Goal: Information Seeking & Learning: Check status

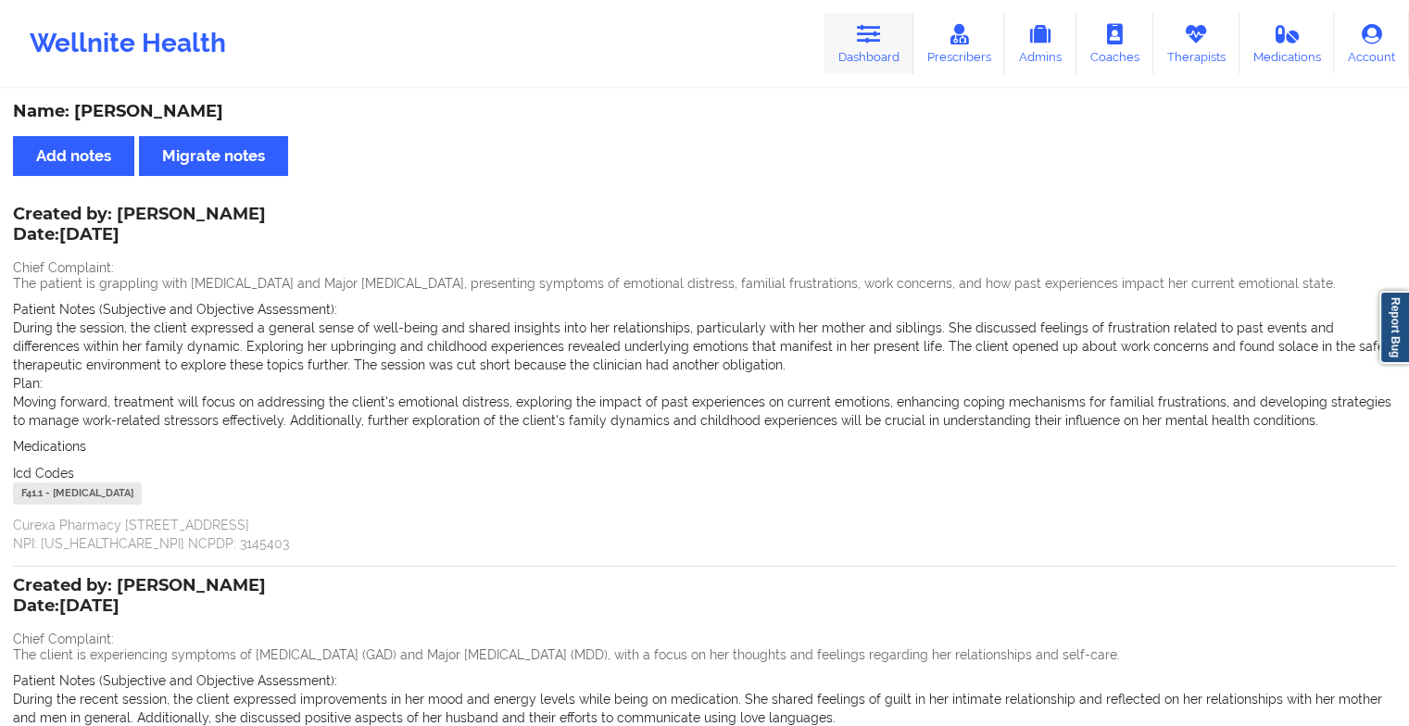
click at [860, 26] on icon at bounding box center [869, 34] width 24 height 20
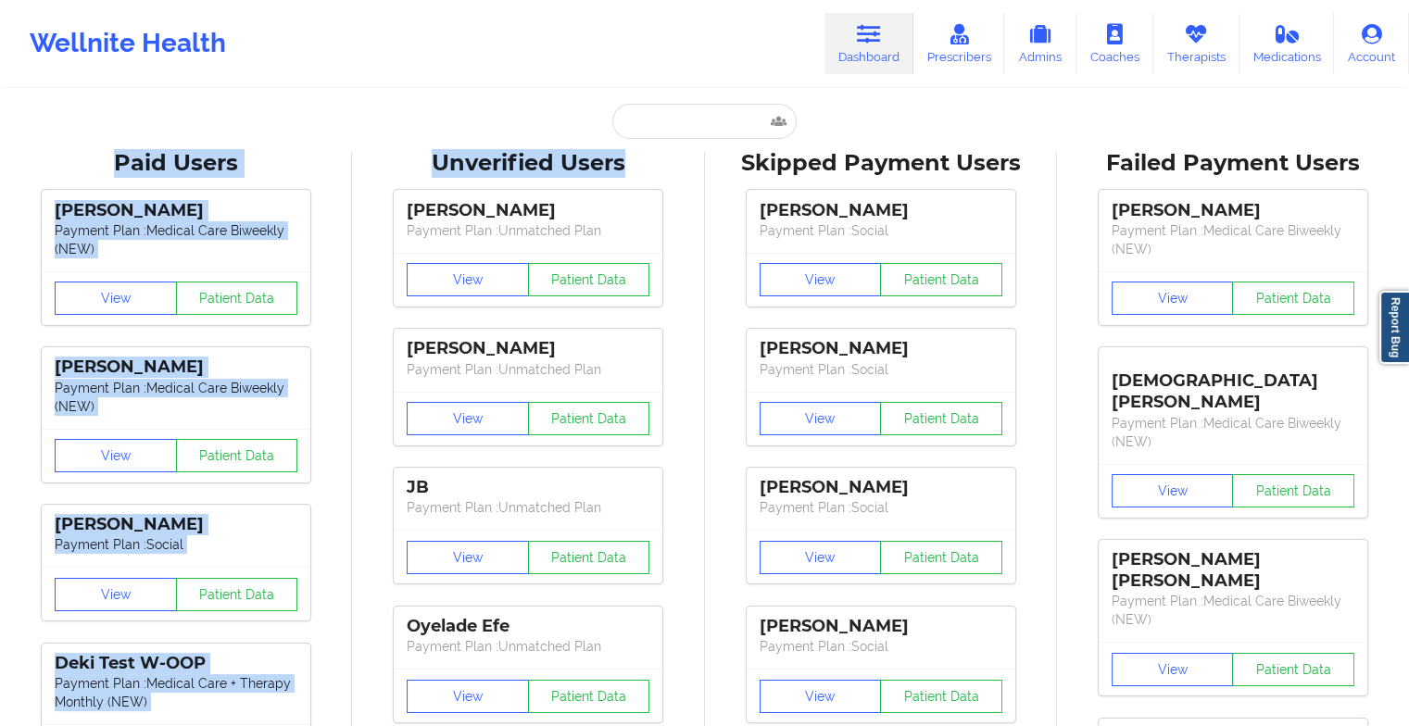
drag, startPoint x: 686, startPoint y: 141, endPoint x: 705, endPoint y: 109, distance: 36.5
click at [705, 109] on input "text" at bounding box center [703, 121] width 183 height 35
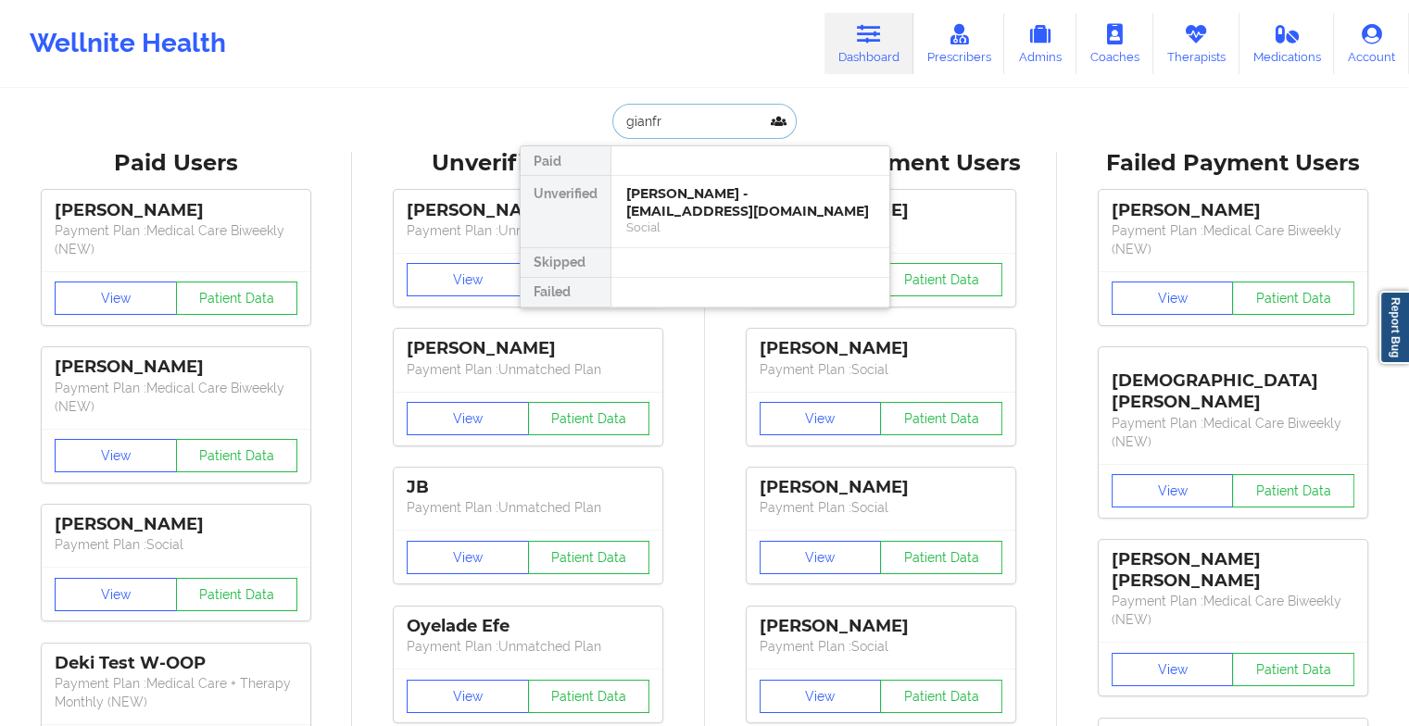
type input "gianfra"
click at [719, 211] on div "[PERSON_NAME] - [EMAIL_ADDRESS][DOMAIN_NAME]" at bounding box center [750, 202] width 248 height 34
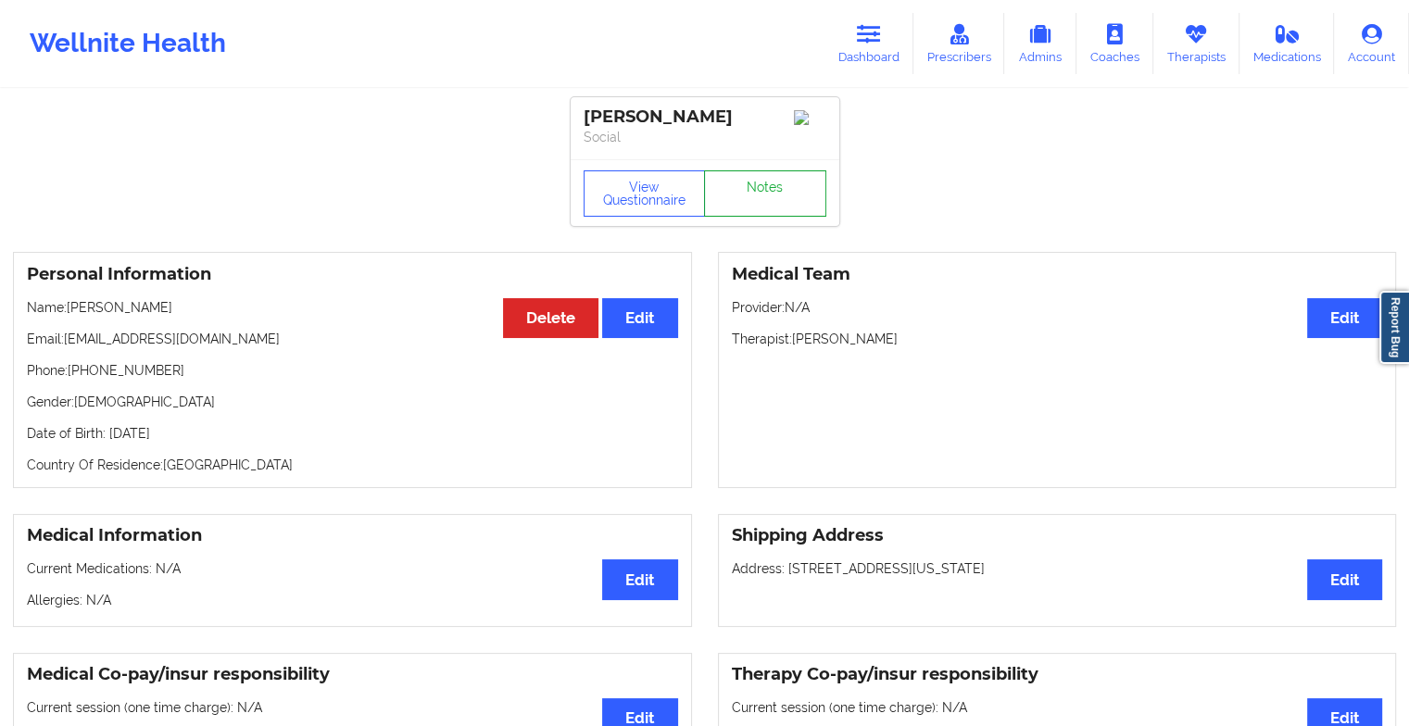
click at [771, 188] on link "Notes" at bounding box center [765, 193] width 122 height 46
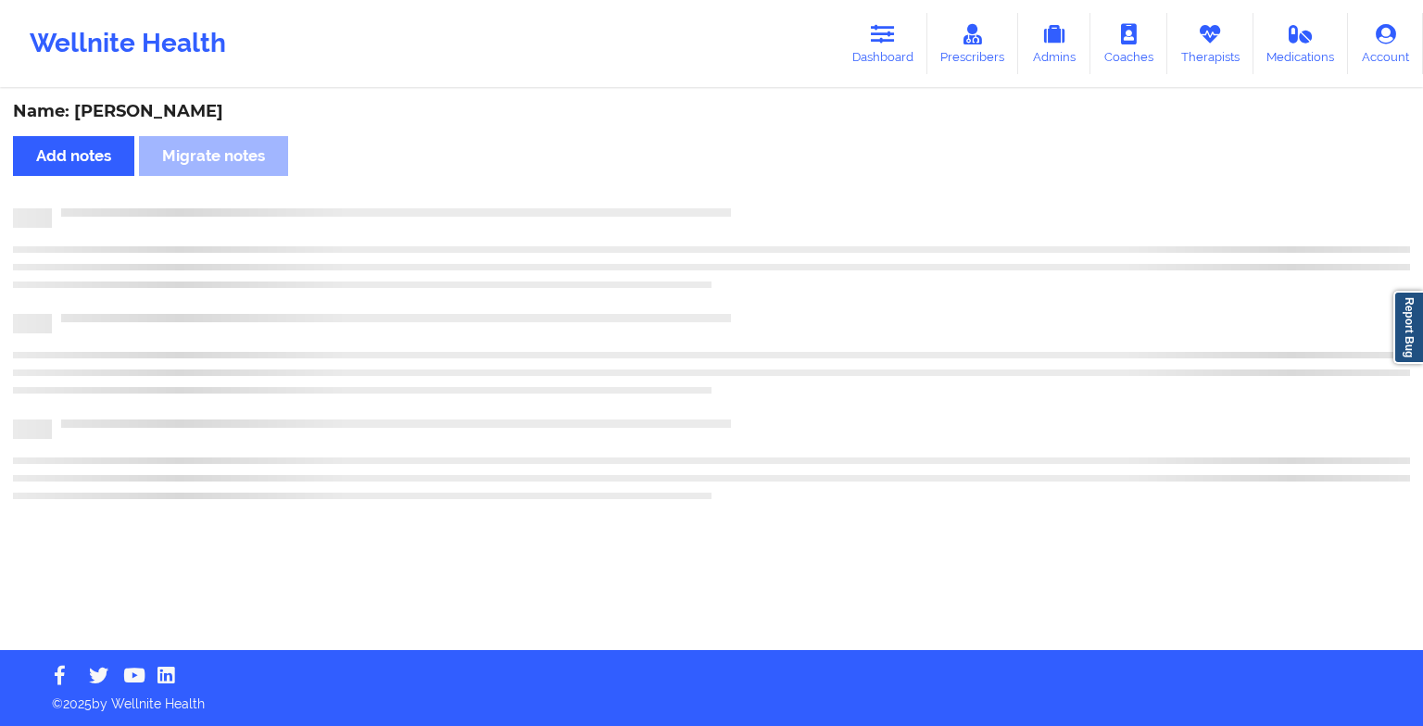
click at [771, 188] on div "Name: [PERSON_NAME] Add notes Migrate notes" at bounding box center [711, 371] width 1423 height 560
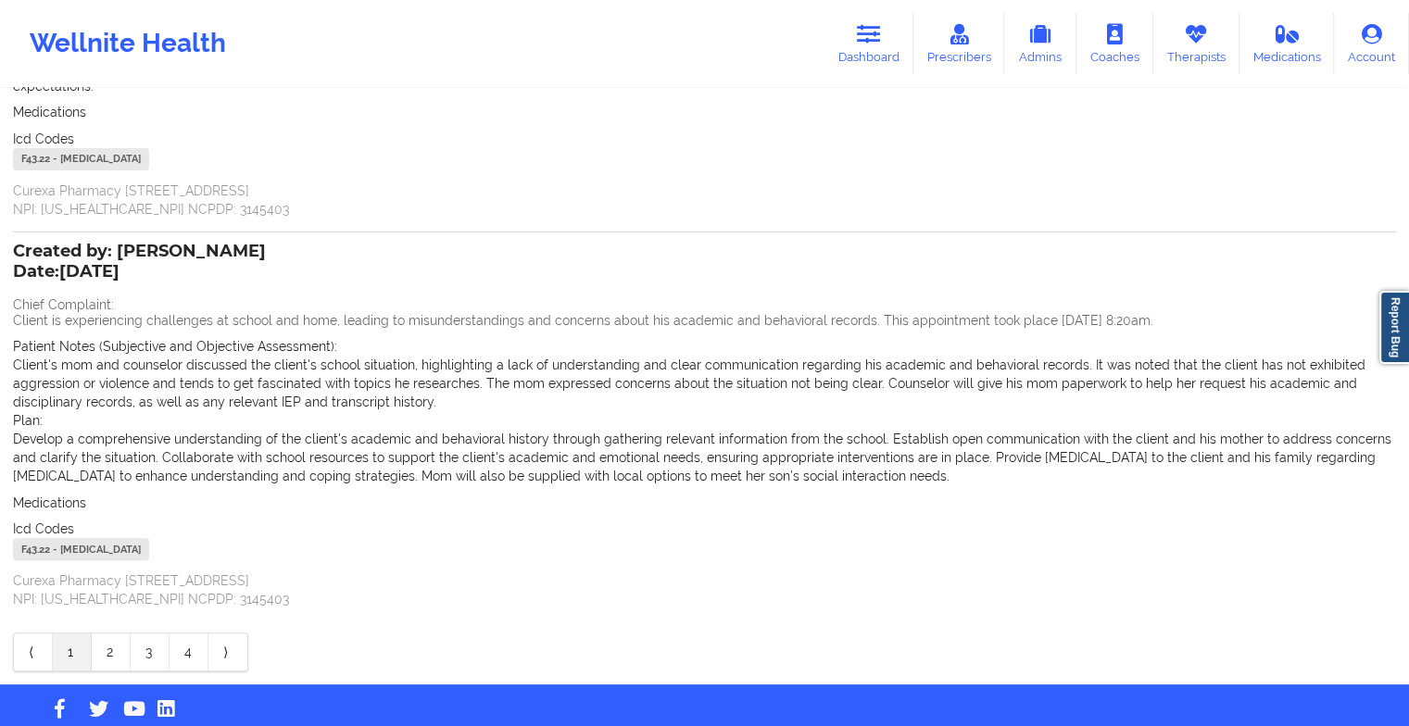
scroll to position [367, 0]
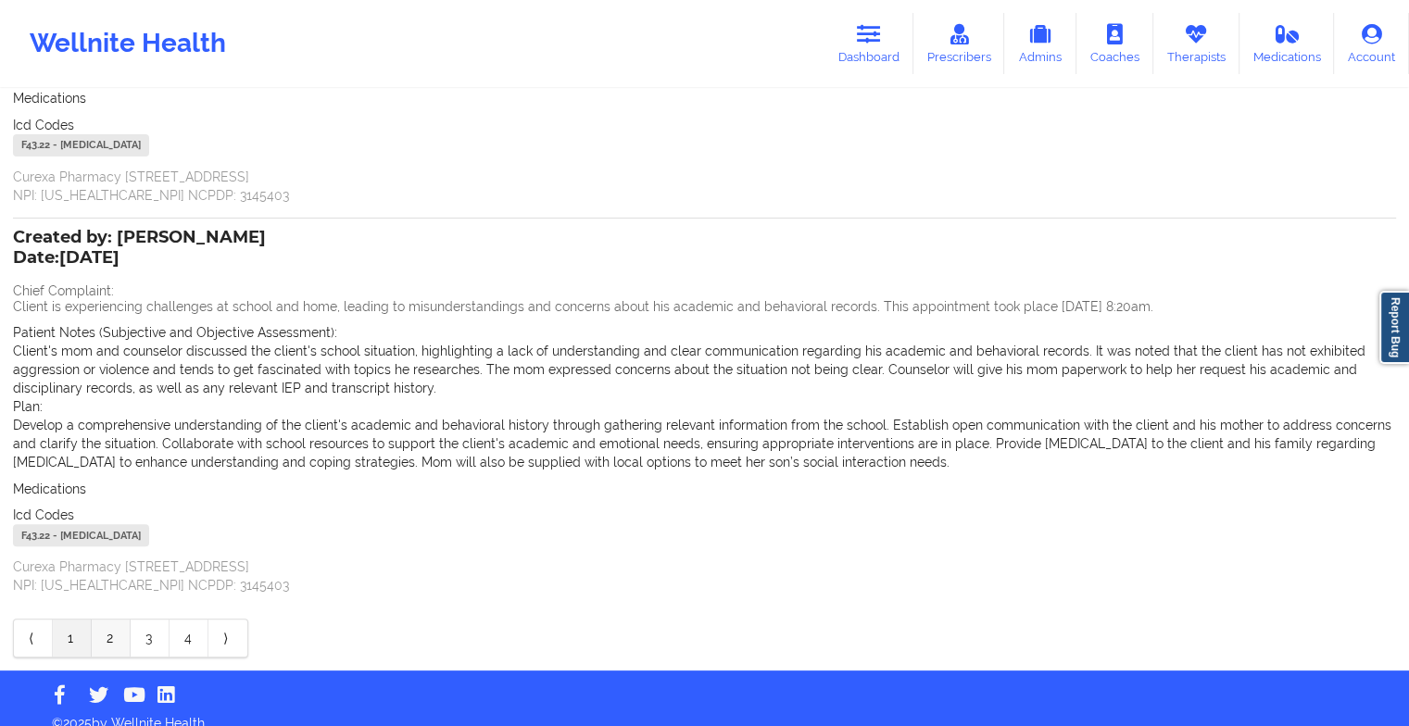
click at [107, 620] on link "2" at bounding box center [111, 638] width 39 height 37
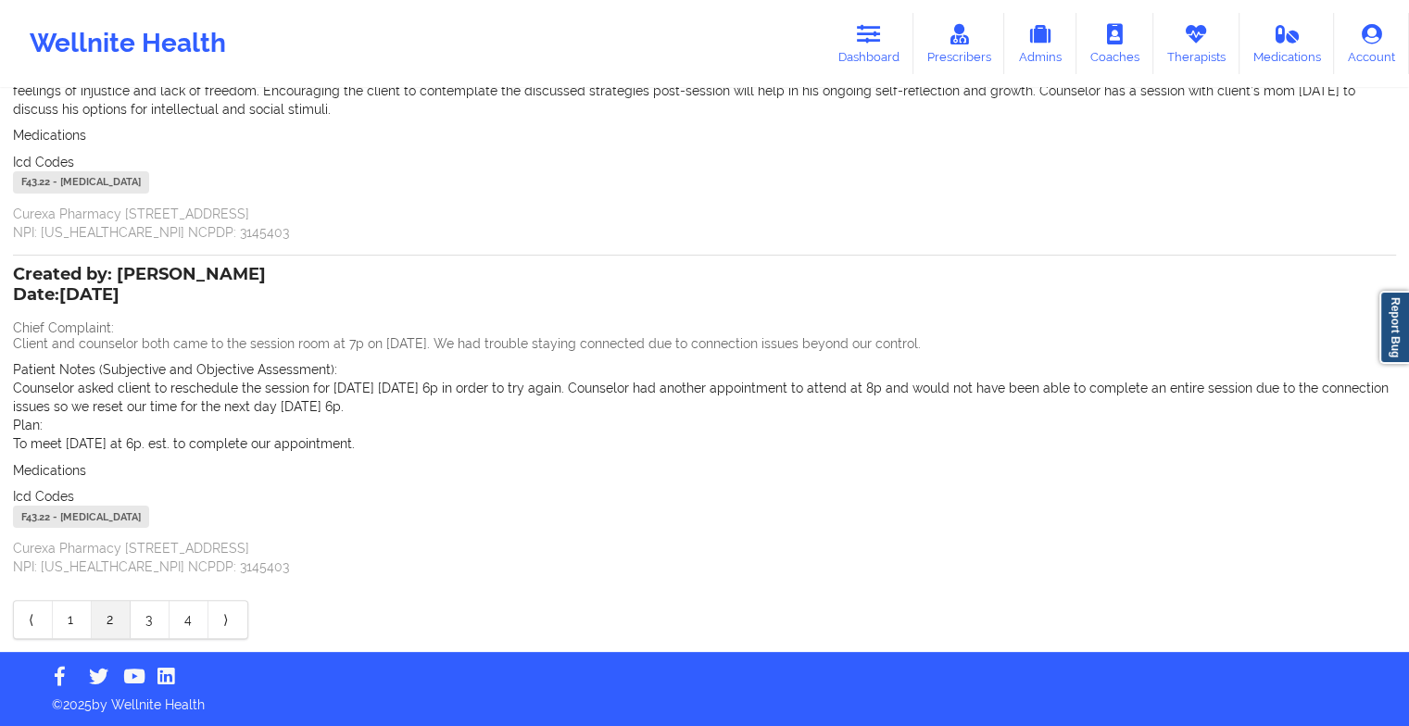
drag, startPoint x: 1258, startPoint y: 552, endPoint x: 1285, endPoint y: 321, distance: 233.1
click at [1285, 321] on div "Created by: [PERSON_NAME] Date: [DATE] Chief Complaint: Client and counselor bo…" at bounding box center [704, 423] width 1383 height 308
click at [62, 619] on link "1" at bounding box center [72, 619] width 39 height 37
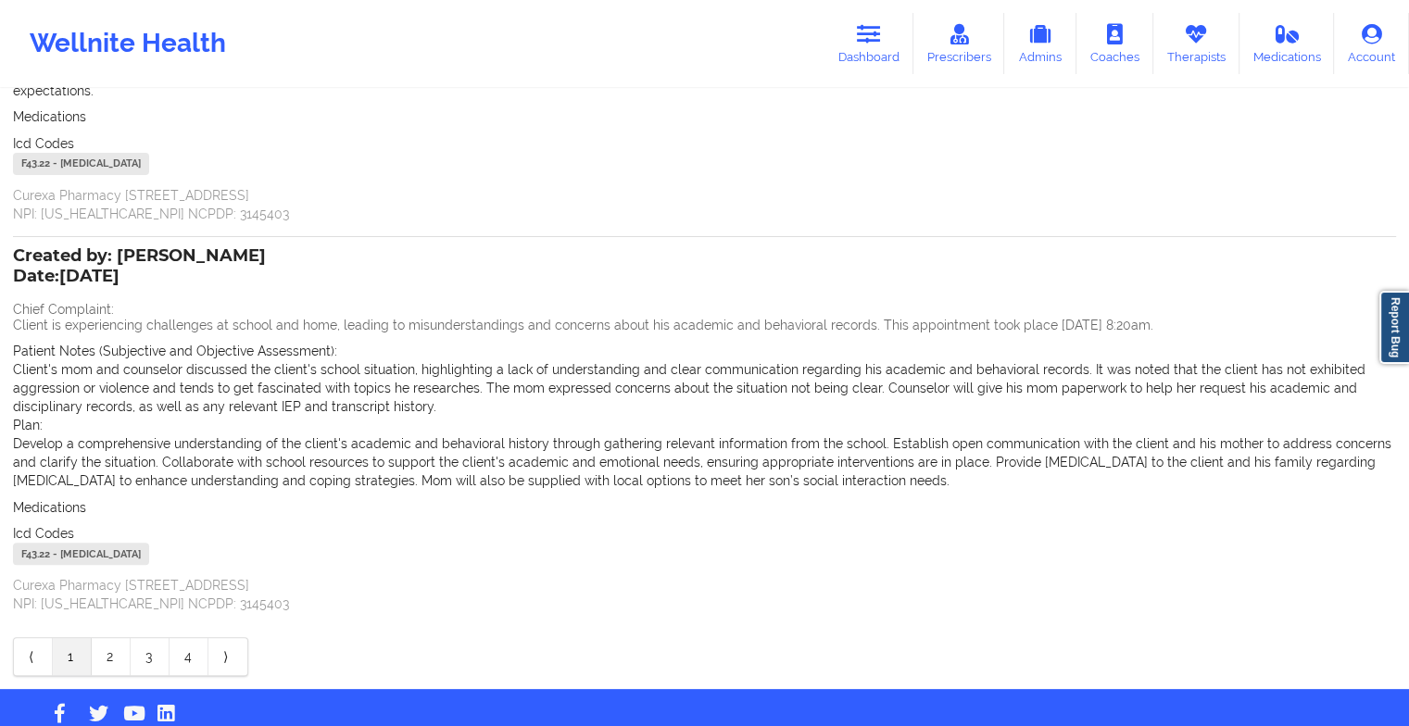
click at [62, 638] on link "1" at bounding box center [72, 656] width 39 height 37
click at [67, 638] on link "1" at bounding box center [72, 656] width 39 height 37
click at [620, 342] on div "Patient Notes (Subjective and Objective Assessment): Client's mom and counselor…" at bounding box center [704, 379] width 1383 height 74
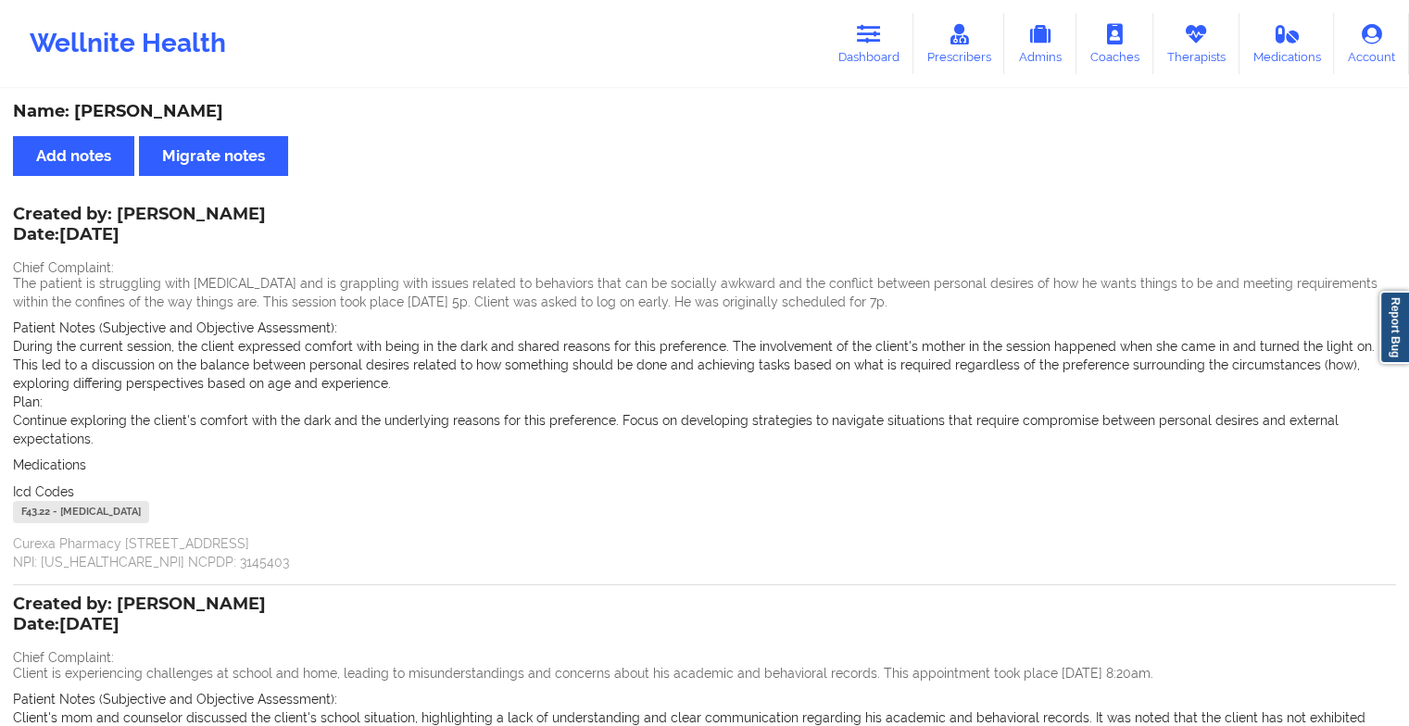
scroll to position [32, 0]
